Goal: Information Seeking & Learning: Learn about a topic

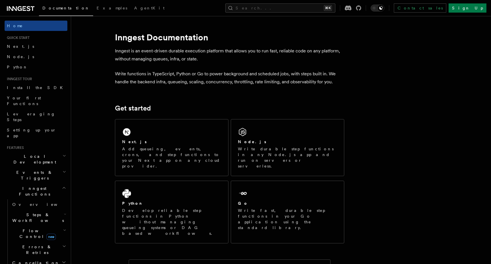
click at [293, 13] on div "Documentation Examples AgentKit Search... ⌘K Contact sales Sign Up" at bounding box center [245, 8] width 491 height 16
click at [291, 8] on button "Search... ⌘K" at bounding box center [280, 7] width 110 height 9
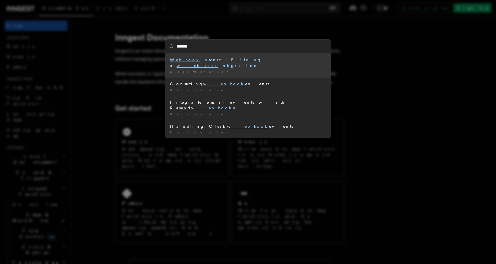
type input "********"
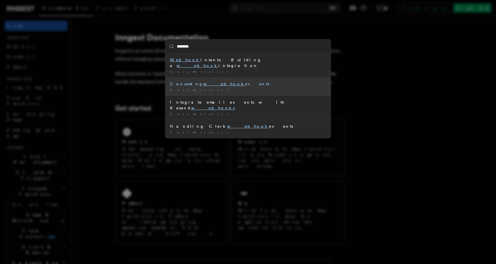
click at [243, 88] on div "Documentation /" at bounding box center [248, 90] width 156 height 4
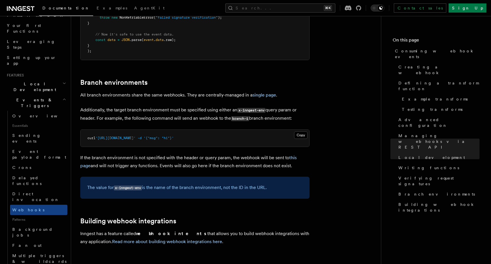
scroll to position [1937, 0]
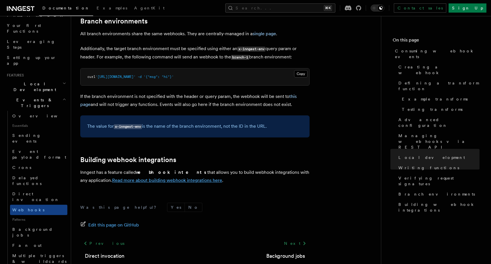
click at [130, 178] on link "Read more about building webhook integrations here" at bounding box center [167, 180] width 110 height 5
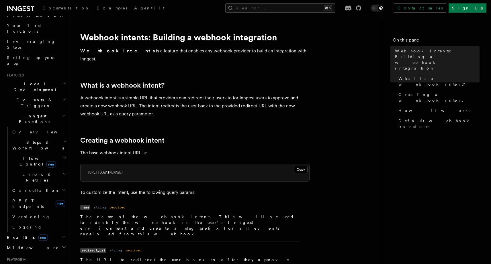
scroll to position [1937, 0]
